Goal: Check status: Check status

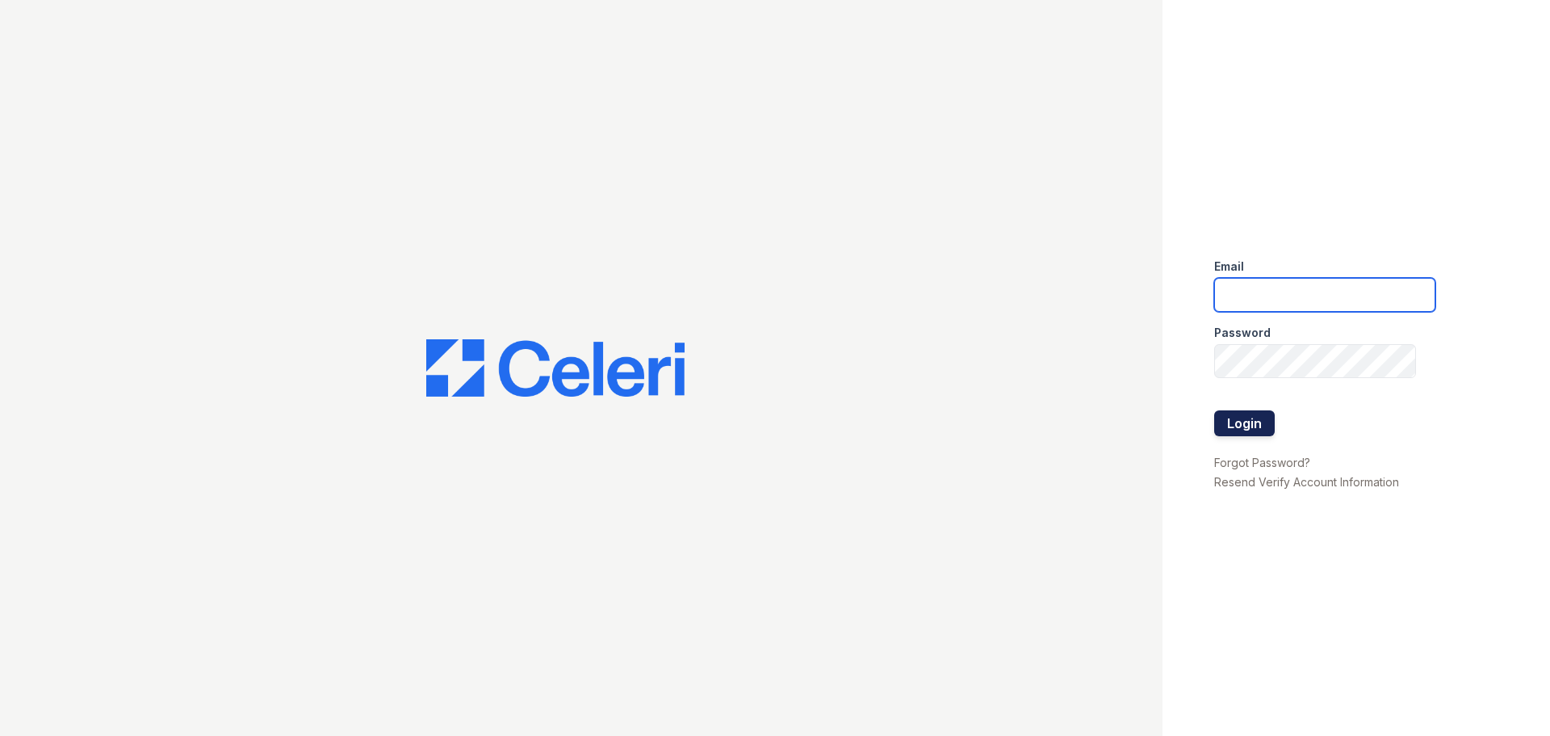
type input "[EMAIL_ADDRESS][DOMAIN_NAME]"
click at [1242, 421] on button "Login" at bounding box center [1244, 423] width 61 height 26
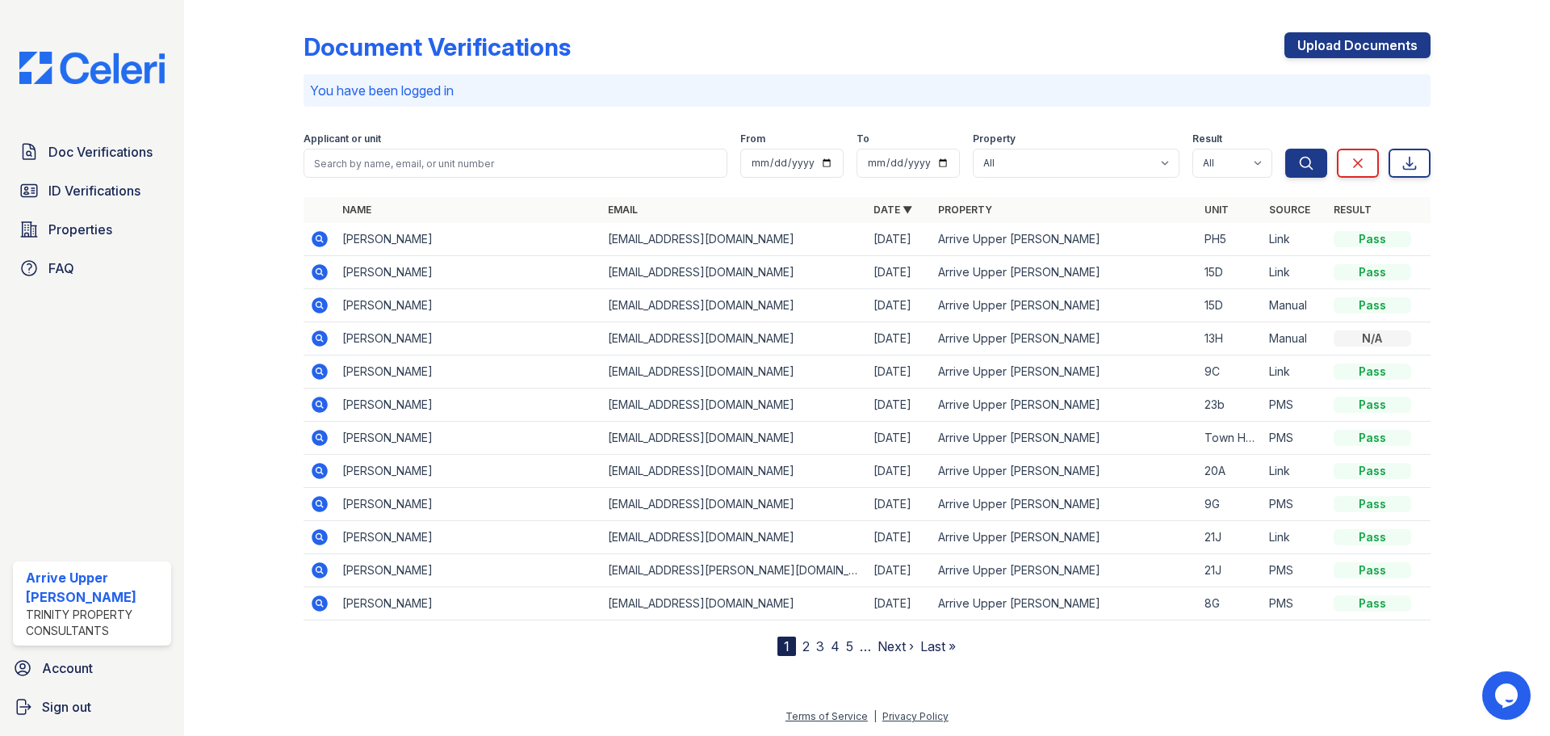
drag, startPoint x: 87, startPoint y: 195, endPoint x: 216, endPoint y: 187, distance: 128.6
click at [87, 195] on span "ID Verifications" at bounding box center [94, 190] width 92 height 19
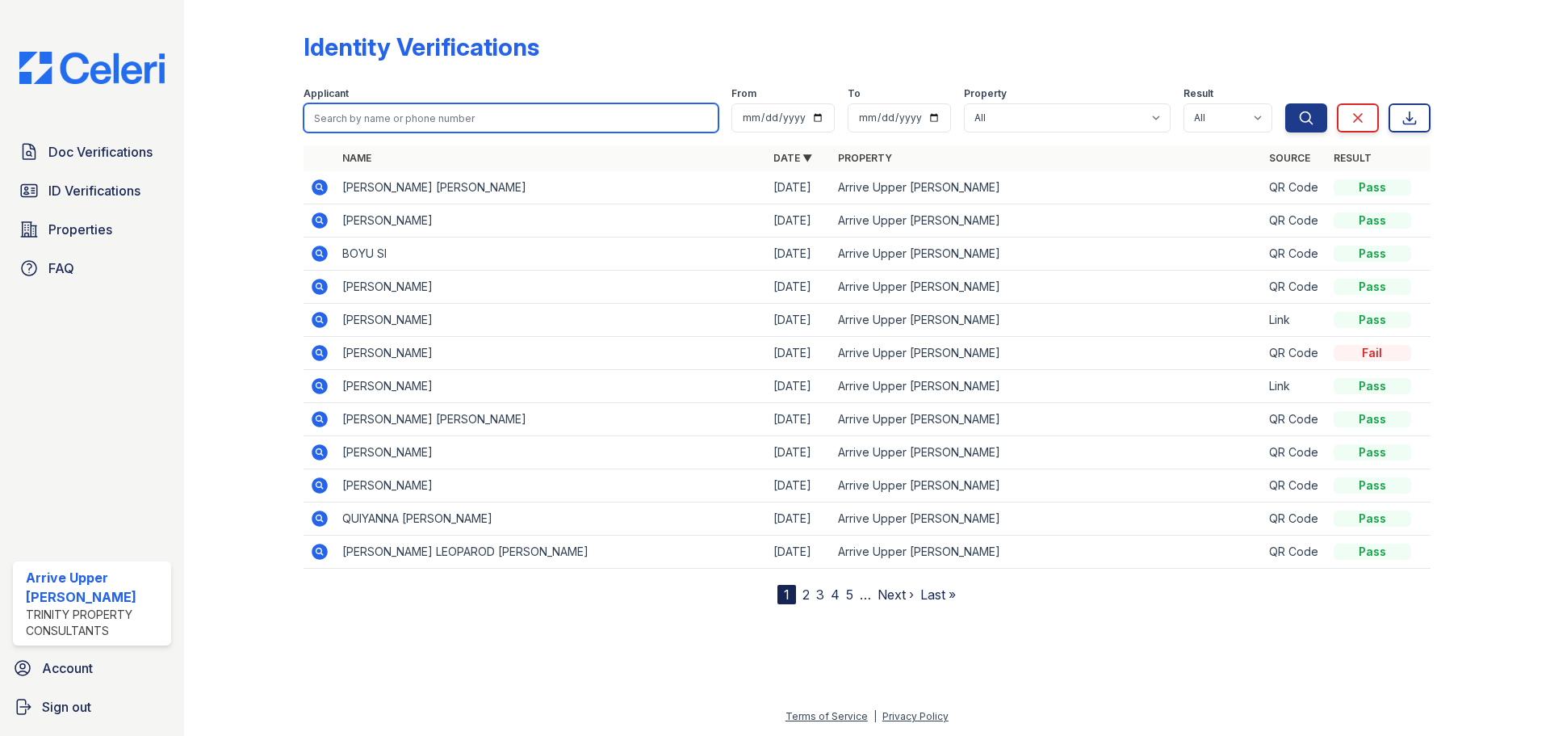
click at [369, 118] on input "search" at bounding box center [511, 117] width 415 height 29
type input "[PERSON_NAME]"
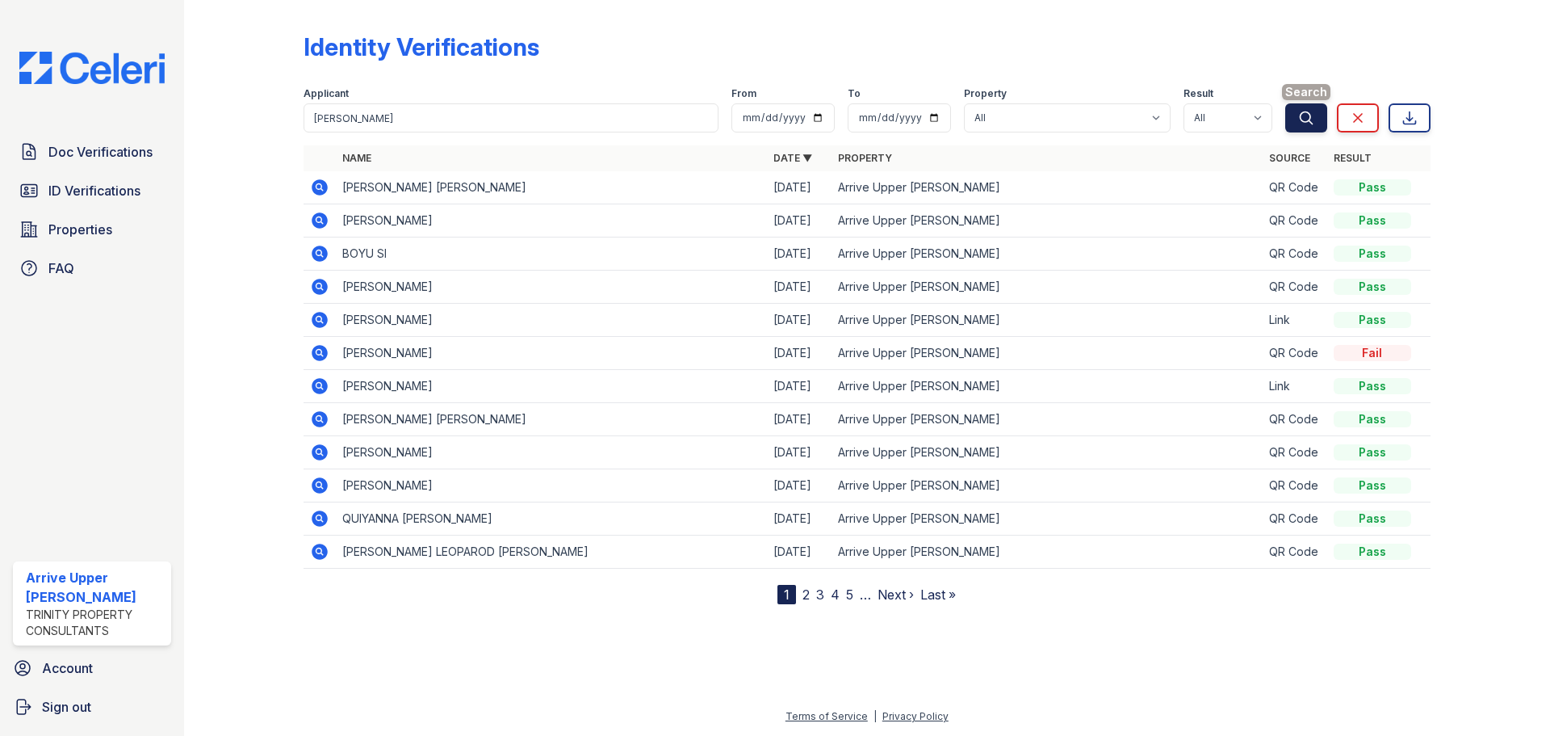
click at [1314, 123] on icon "submit" at bounding box center [1306, 118] width 16 height 16
